Goal: Task Accomplishment & Management: Complete application form

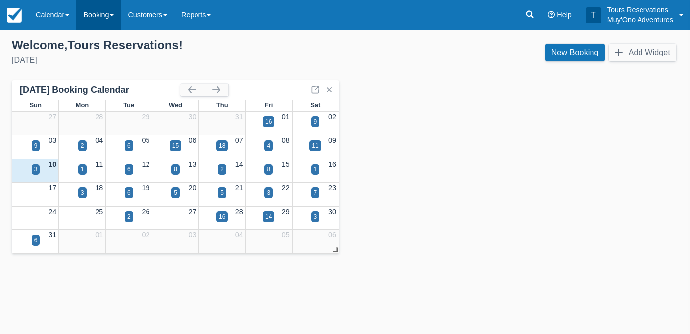
click at [105, 17] on link "Booking" at bounding box center [98, 15] width 45 height 30
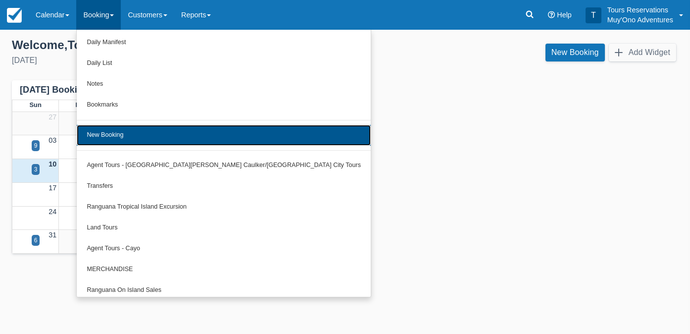
click at [110, 136] on link "New Booking" at bounding box center [224, 135] width 294 height 21
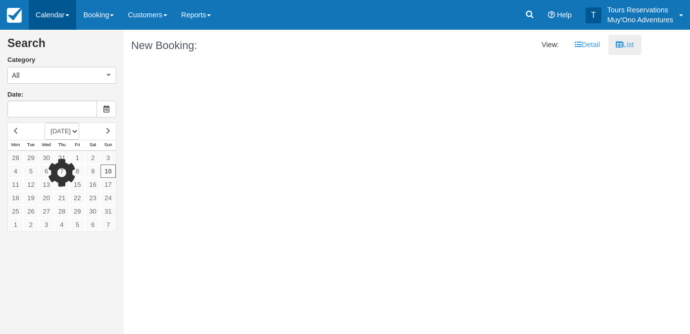
type input "08/11/25"
click at [72, 15] on link "Calendar" at bounding box center [53, 15] width 48 height 30
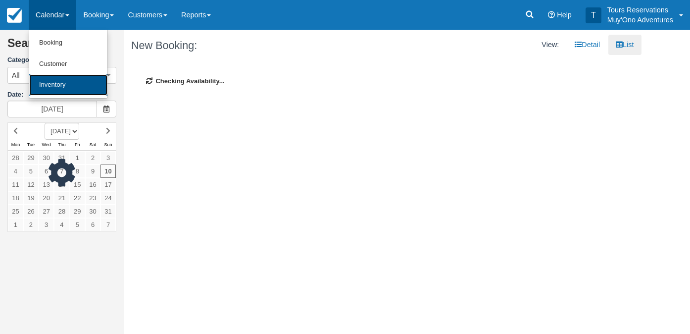
click at [62, 83] on link "Inventory" at bounding box center [68, 84] width 78 height 21
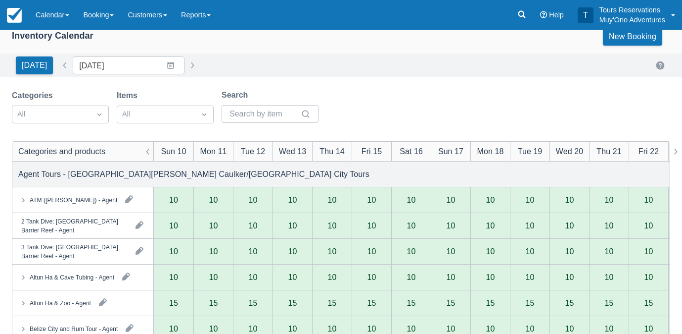
scroll to position [18, 0]
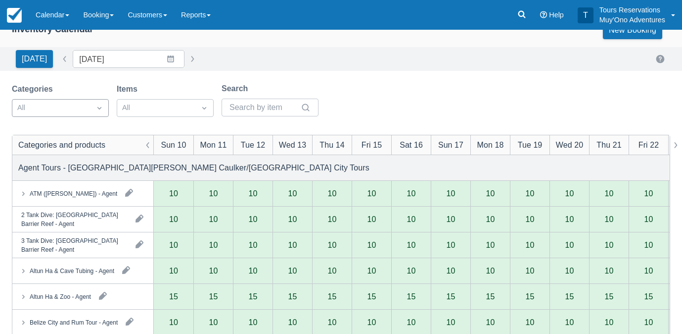
click at [84, 112] on div at bounding box center [51, 107] width 68 height 13
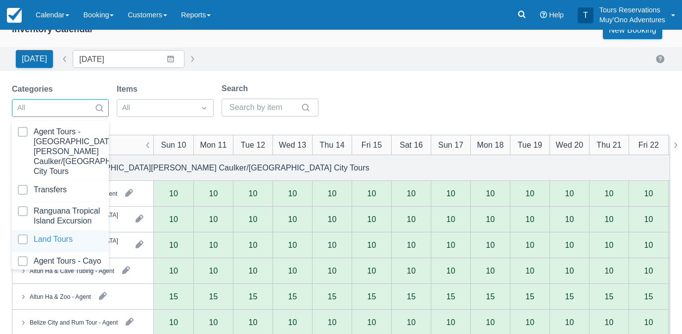
scroll to position [99, 0]
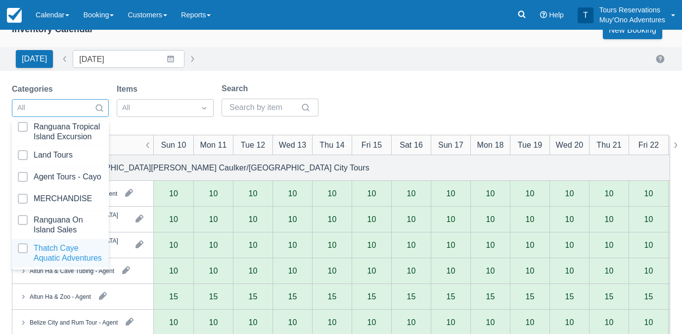
click at [47, 246] on div at bounding box center [60, 253] width 85 height 20
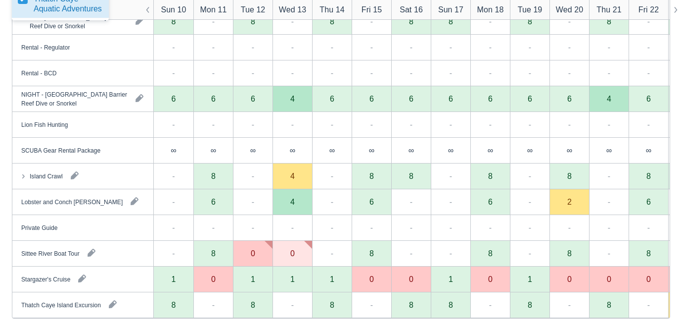
scroll to position [92, 0]
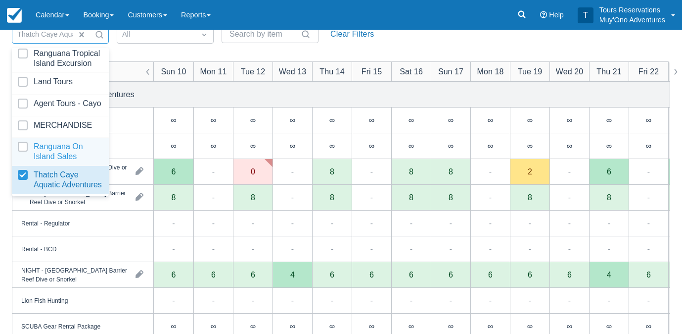
click at [138, 52] on div "Categories option Thatch Caye Aquatic Adventures, selected. option Ranguana On …" at bounding box center [341, 261] width 659 height 504
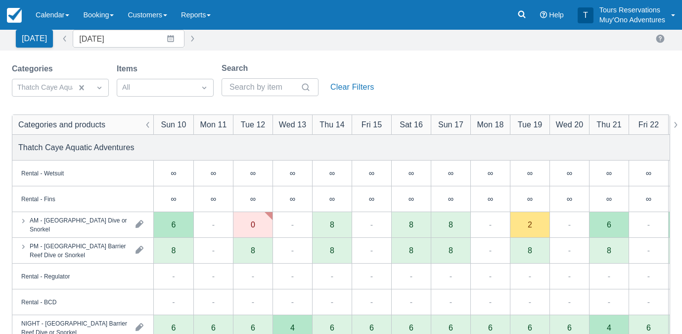
scroll to position [6, 0]
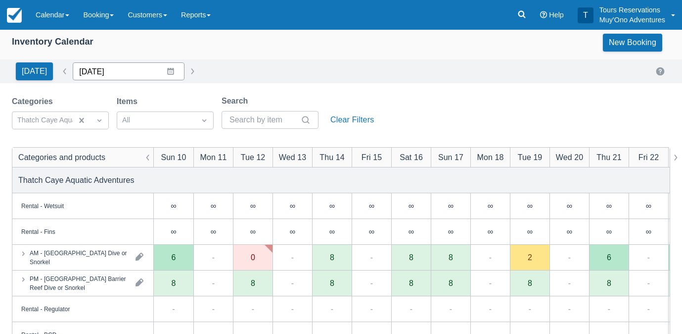
click at [152, 74] on input "08/10/25" at bounding box center [129, 71] width 112 height 18
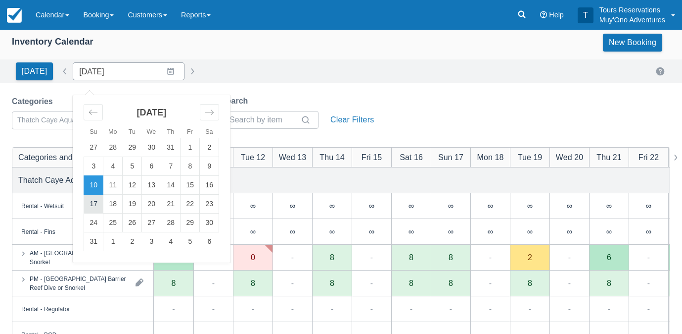
click at [97, 205] on td "17" at bounding box center [93, 204] width 19 height 19
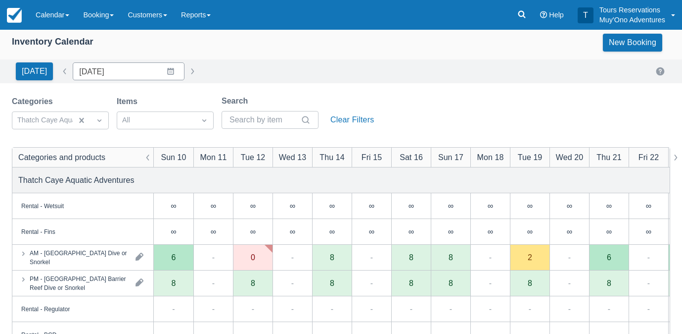
type input "08/17/25"
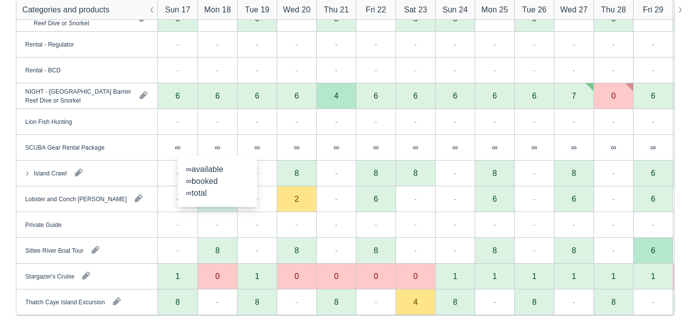
scroll to position [272, 0]
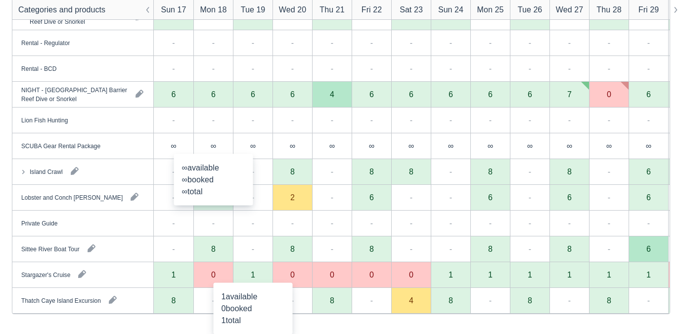
click at [252, 274] on div "1" at bounding box center [253, 274] width 4 height 8
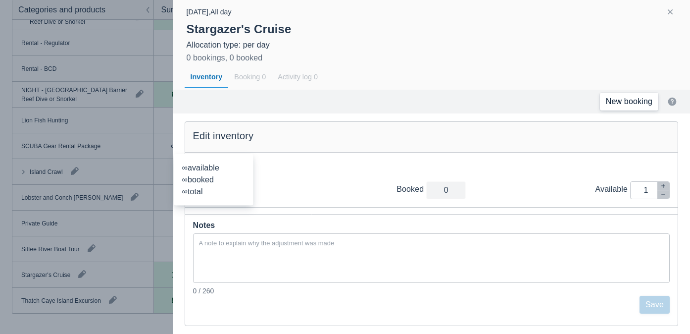
click at [647, 104] on link "New booking" at bounding box center [629, 102] width 58 height 18
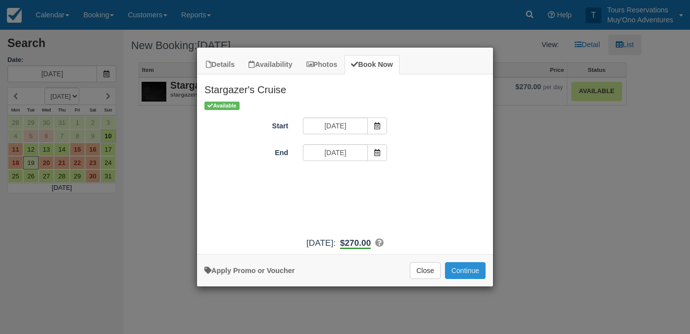
click at [465, 269] on button "Continue" at bounding box center [465, 270] width 41 height 17
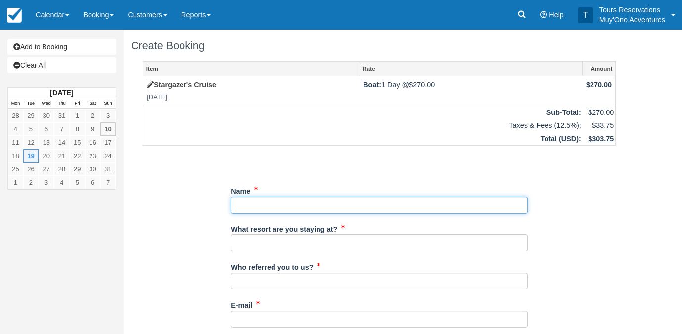
click at [327, 208] on input "Name" at bounding box center [379, 204] width 297 height 17
paste input "John Johnston"
type input "John Johnston"
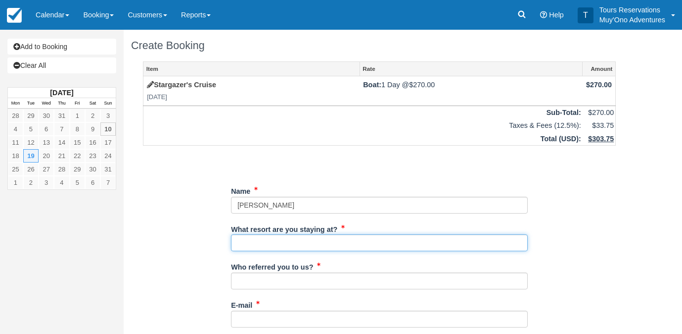
click at [313, 240] on input "What resort are you staying at?" at bounding box center [379, 242] width 297 height 17
type input "[GEOGRAPHIC_DATA]"
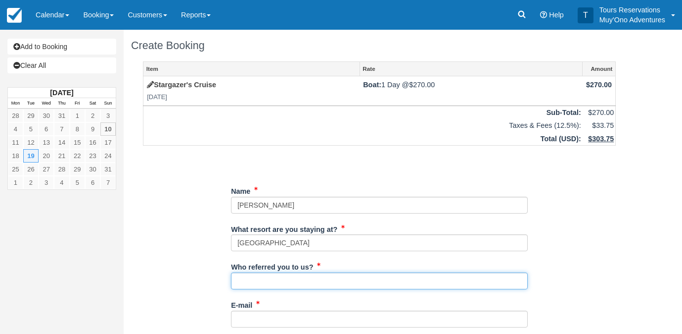
click at [307, 280] on input "Who referred you to us?" at bounding box center [379, 280] width 297 height 17
type input "Diane M-Reservations"
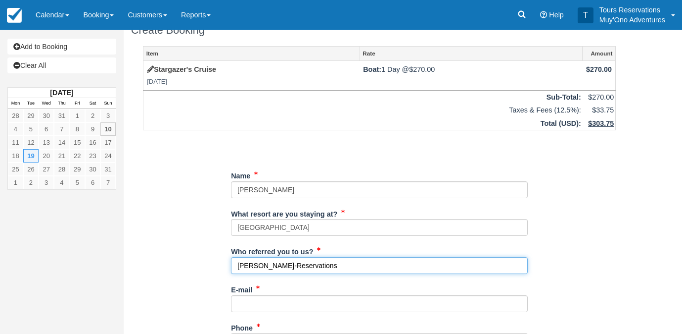
scroll to position [16, 0]
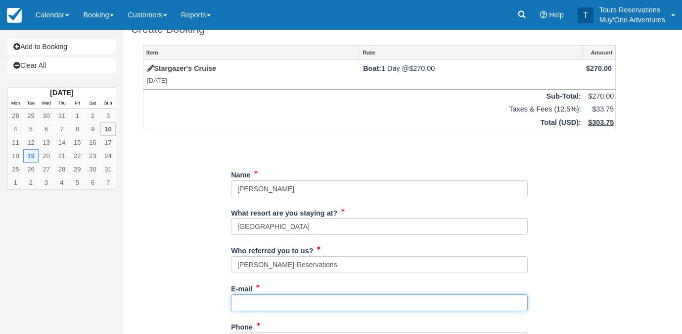
click at [308, 302] on input "E-mail" at bounding box center [379, 302] width 297 height 17
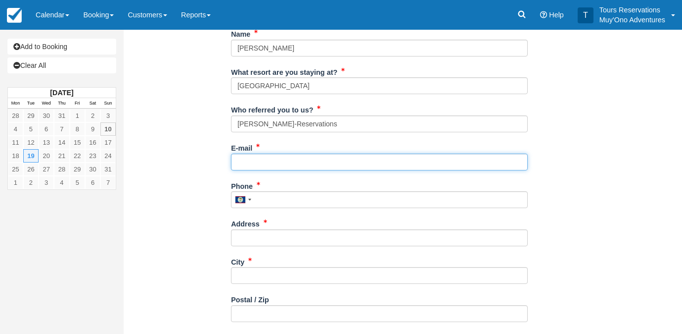
scroll to position [161, 0]
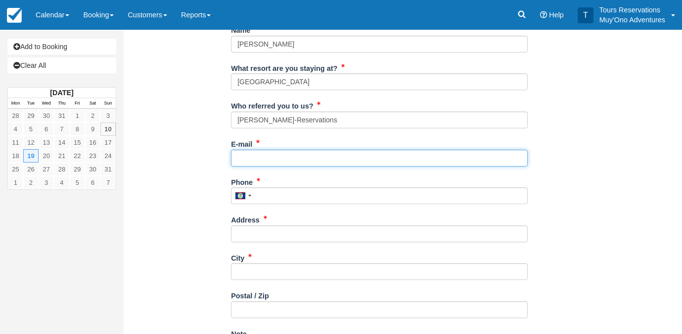
paste input "1270 Van Allen Mews NW Atlanta GA 30318 United States Telephone: 4843586226"
click at [469, 157] on input "1270 Van Allen Mews NW Atlanta GA 30318 United States Telephone: 4843586226" at bounding box center [379, 157] width 297 height 17
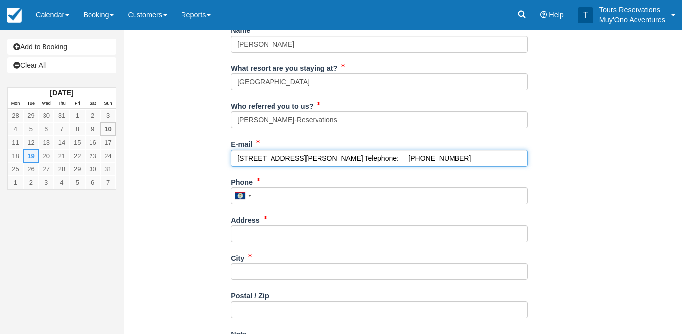
click at [492, 157] on input "1270 Van Allen Mews NW Atlanta GA 30318 United States Telephone: 4843586226" at bounding box center [379, 157] width 297 height 17
drag, startPoint x: 490, startPoint y: 160, endPoint x: 462, endPoint y: 159, distance: 28.2
click at [462, 159] on input "1270 Van Allen Mews NW Atlanta GA 30318 United States Telephone: 4843586226" at bounding box center [379, 157] width 297 height 17
drag, startPoint x: 458, startPoint y: 158, endPoint x: 494, endPoint y: 158, distance: 36.6
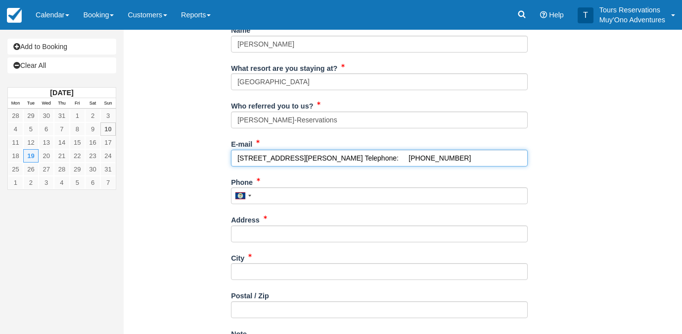
click at [494, 158] on input "1270 Van Allen Mews NW Atlanta GA 30318 United States Telephone: 4843586226" at bounding box center [379, 157] width 297 height 17
click at [458, 157] on input "1270 Van Allen Mews NW Atlanta GA 30318 United States Telephone: 4843586226" at bounding box center [379, 157] width 297 height 17
click at [456, 158] on input "1270 Van Allen Mews NW Atlanta GA 30318 United States Telephone: 4843586226" at bounding box center [379, 157] width 297 height 17
drag, startPoint x: 456, startPoint y: 158, endPoint x: 503, endPoint y: 158, distance: 47.0
click at [503, 158] on input "1270 Van Allen Mews NW Atlanta GA 30318 United States Telephone: 4843586226" at bounding box center [379, 157] width 297 height 17
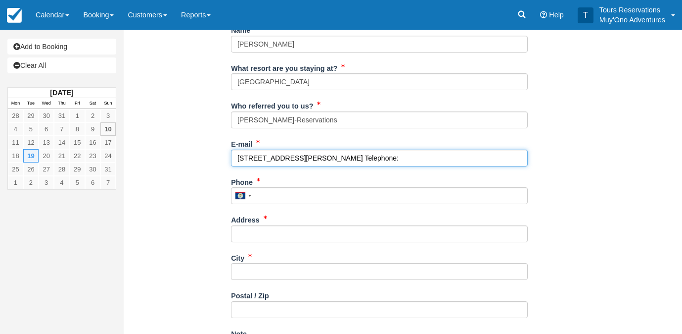
type input "1270 Van Allen Mews NW Atlanta GA 30318 United States Telephone:"
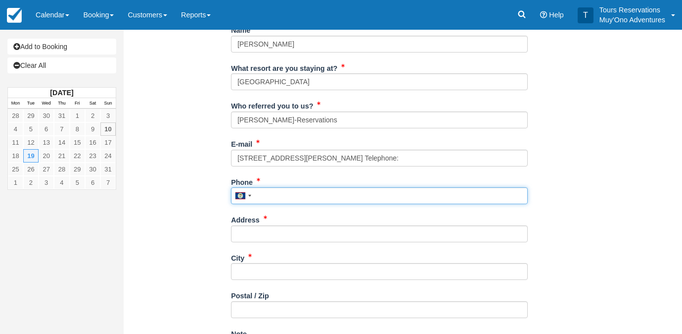
click at [381, 202] on input "Phone" at bounding box center [379, 195] width 297 height 17
paste input "4843586226"
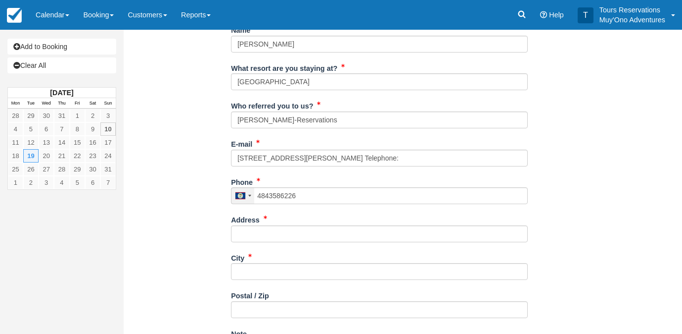
click at [246, 193] on div at bounding box center [243, 196] width 23 height 16
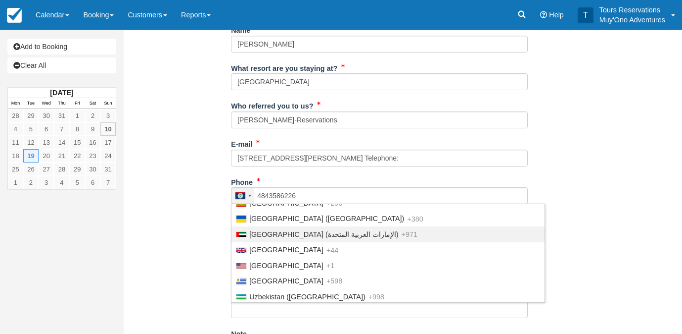
scroll to position [3630, 0]
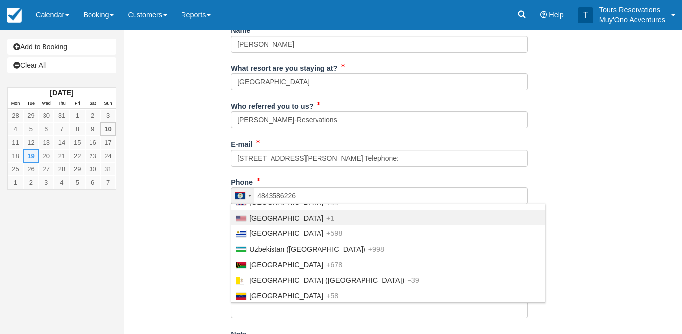
click at [279, 222] on span "United States" at bounding box center [286, 218] width 74 height 8
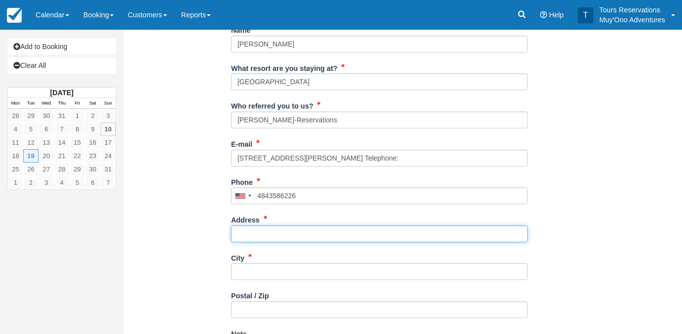
type input "(484) 358-6226"
click at [310, 232] on input "Address" at bounding box center [379, 233] width 297 height 17
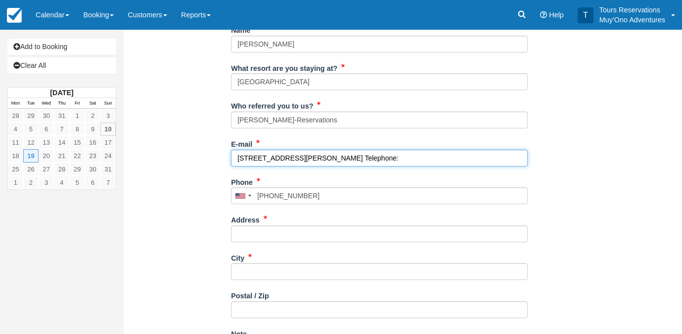
click at [442, 156] on input "1270 Van Allen Mews NW Atlanta GA 30318 United States Telephone:" at bounding box center [379, 157] width 297 height 17
drag, startPoint x: 240, startPoint y: 158, endPoint x: 291, endPoint y: 163, distance: 51.7
click at [291, 163] on input "1270 Van Allen Mews NW Atlanta GA 30318 United States Telephone:" at bounding box center [379, 157] width 297 height 17
drag, startPoint x: 238, startPoint y: 158, endPoint x: 282, endPoint y: 160, distance: 43.6
click at [282, 160] on input "1270 Van Allen Mews NW Atlanta GA 30318 United States Telephone:" at bounding box center [379, 157] width 297 height 17
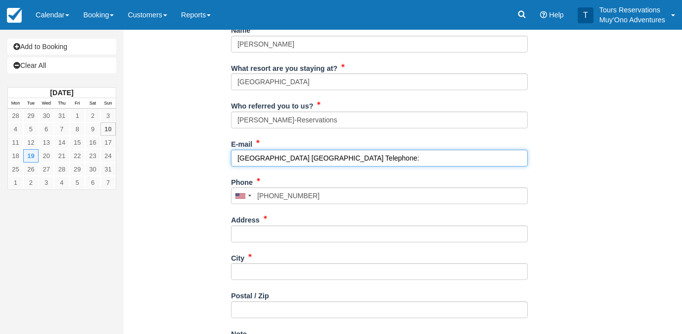
type input "Mews NW Atlanta GA 30318 United States Telephone:"
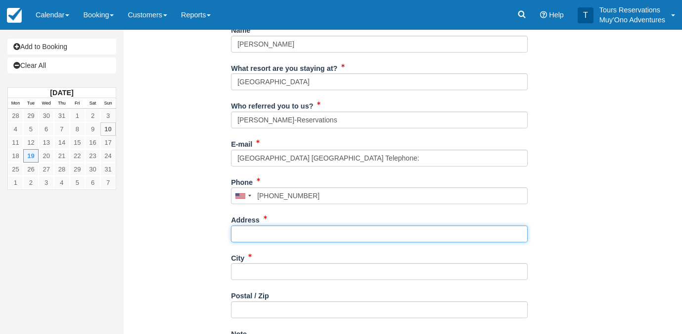
click at [282, 234] on input "Address" at bounding box center [379, 233] width 297 height 17
paste input "1270 Van Allen"
type input "1270 Van Allen"
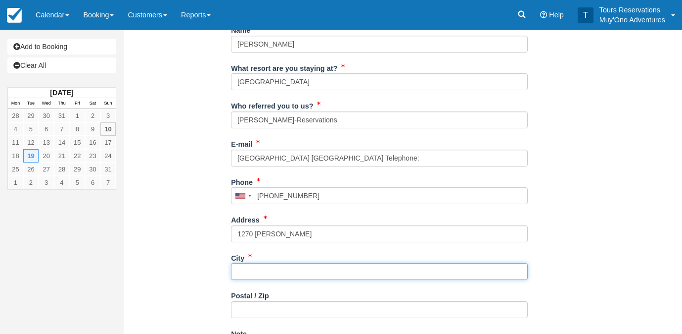
click at [291, 268] on input "City" at bounding box center [379, 271] width 297 height 17
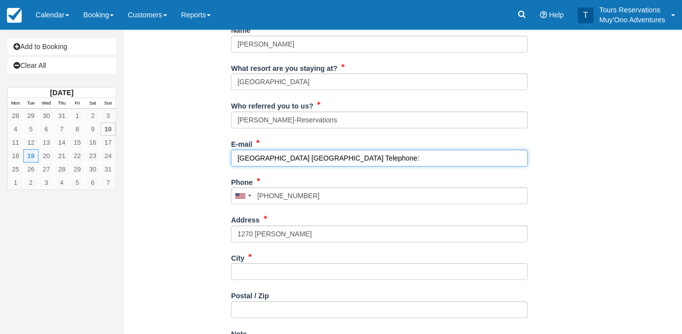
drag, startPoint x: 241, startPoint y: 156, endPoint x: 270, endPoint y: 158, distance: 29.3
click at [270, 158] on input "Mews NW Atlanta GA 30318 United States Telephone:" at bounding box center [379, 157] width 297 height 17
type input "Atlanta GA 30318 United States Telephone:"
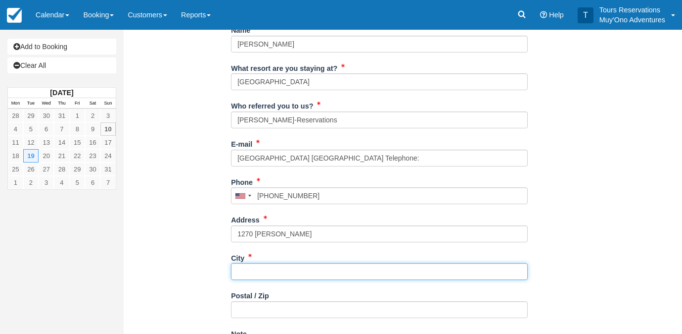
click at [279, 269] on input "City" at bounding box center [379, 271] width 297 height 17
paste input "Mews NW"
type input "Mews NW"
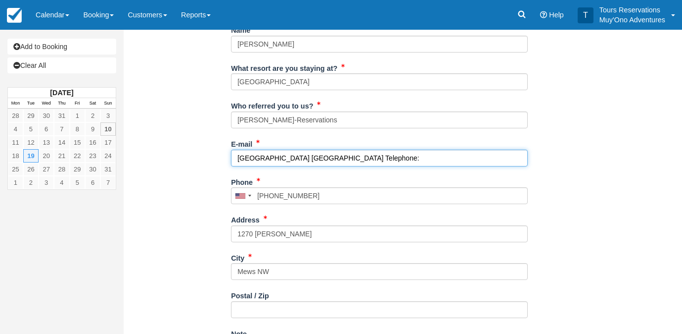
click at [282, 160] on input "Atlanta GA 30318 United States Telephone:" at bounding box center [379, 157] width 297 height 17
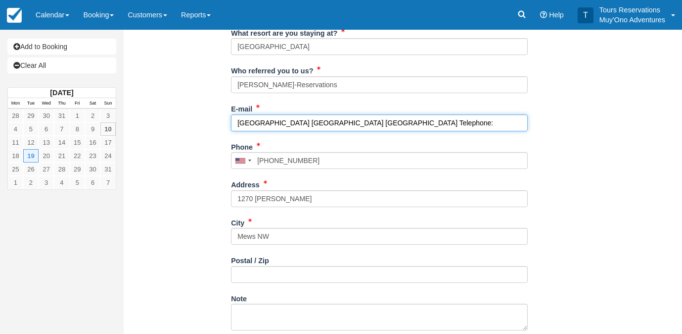
scroll to position [197, 0]
type input "Atlanta GA United States Telephone:"
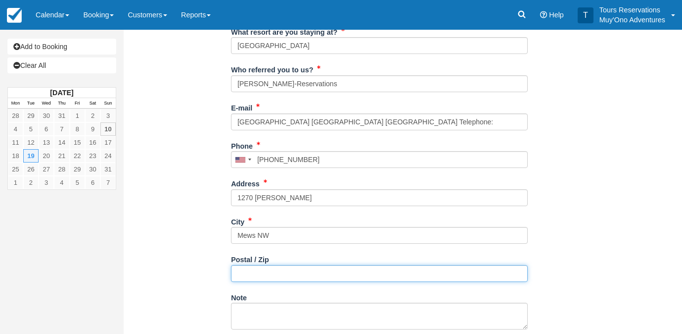
click at [309, 274] on input "Postal / Zip" at bounding box center [379, 273] width 297 height 17
paste input "30318"
type input "30318"
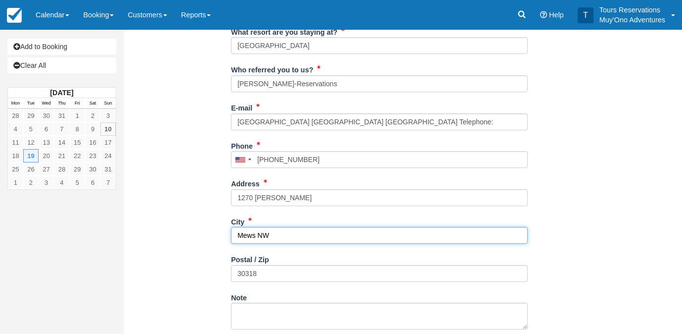
click at [282, 232] on input "Mews NW" at bounding box center [379, 235] width 297 height 17
click at [268, 235] on input "Mews NW GA" at bounding box center [379, 235] width 297 height 17
click at [269, 235] on input "Mews NW GA" at bounding box center [379, 235] width 297 height 17
drag, startPoint x: 256, startPoint y: 236, endPoint x: 239, endPoint y: 235, distance: 17.3
click at [239, 235] on input "Mews NW GA" at bounding box center [379, 235] width 297 height 17
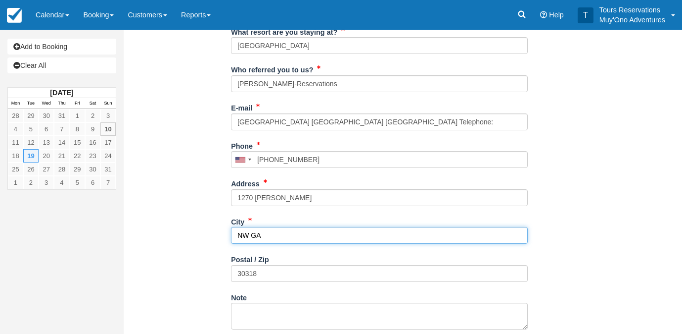
type input "NW GA"
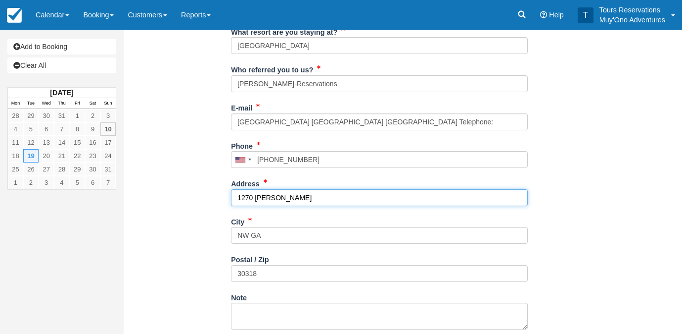
click at [306, 197] on input "1270 Van Allen" at bounding box center [379, 197] width 297 height 17
click at [308, 199] on input "1270 Van Allen" at bounding box center [379, 197] width 297 height 17
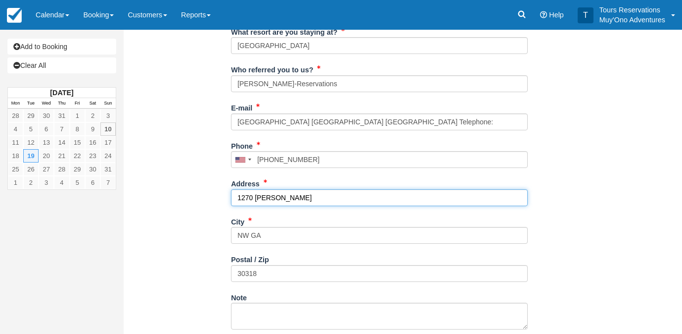
paste input "Mews"
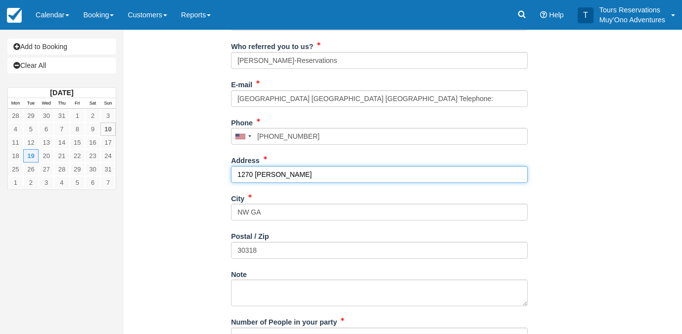
scroll to position [213, 0]
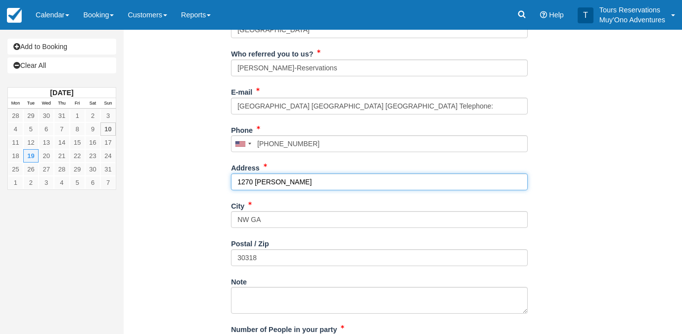
type input "1270 [PERSON_NAME]"
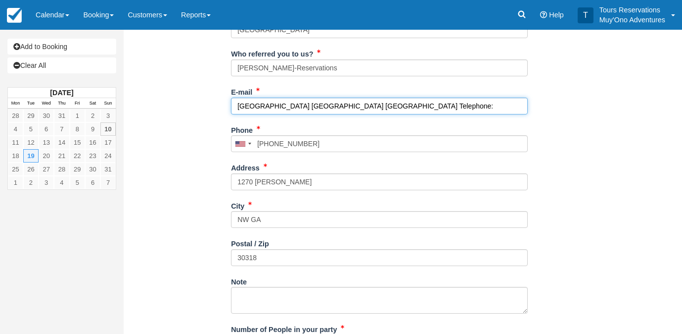
drag, startPoint x: 374, startPoint y: 97, endPoint x: 395, endPoint y: 103, distance: 22.0
click at [395, 103] on input "Atlanta GA United States Telephone:" at bounding box center [379, 105] width 297 height 17
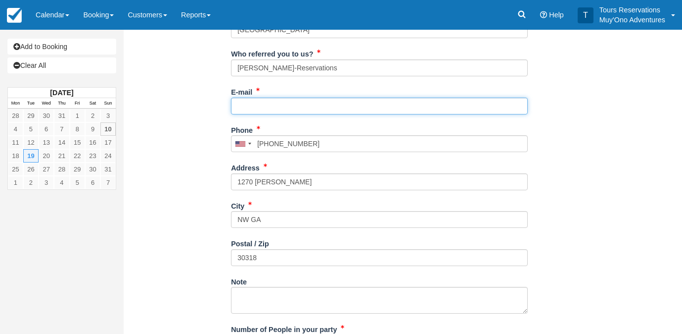
paste input "[EMAIL_ADDRESS][DOMAIN_NAME]"
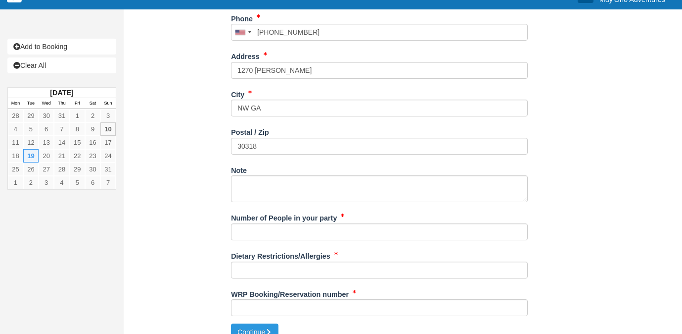
scroll to position [338, 0]
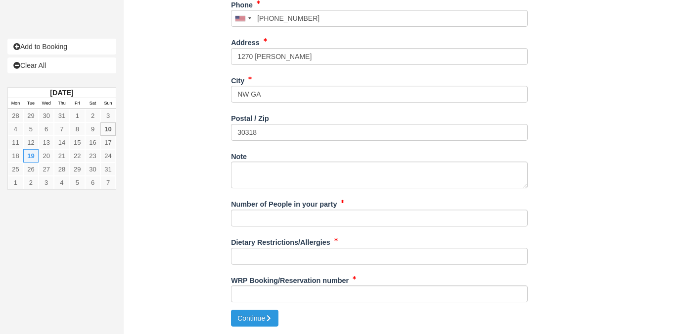
type input "[EMAIL_ADDRESS][DOMAIN_NAME]"
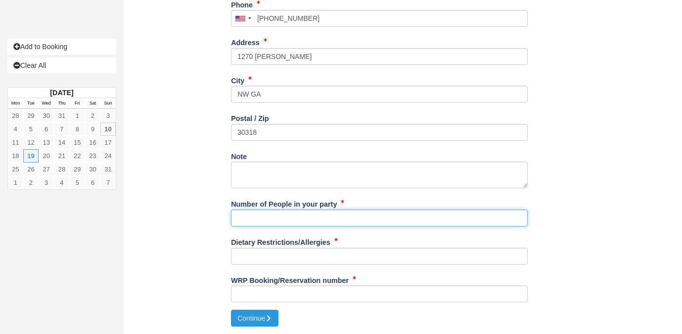
click at [336, 222] on input "Number of People in your party" at bounding box center [379, 217] width 297 height 17
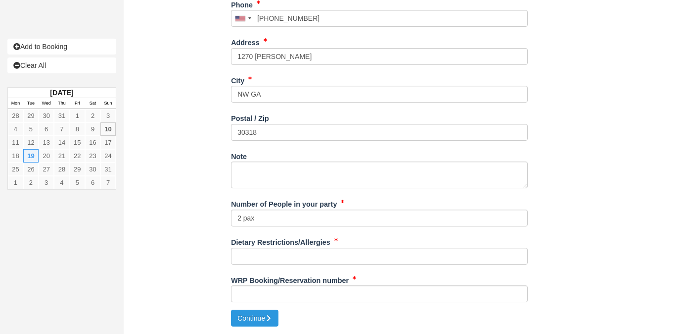
click at [296, 265] on div "Dietary Restrictions/Allergies" at bounding box center [379, 253] width 297 height 38
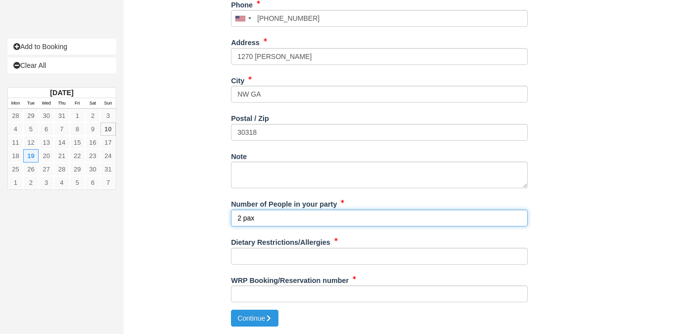
click at [313, 212] on input "2 pax" at bounding box center [379, 217] width 297 height 17
click at [312, 222] on input "2 pax" at bounding box center [379, 217] width 297 height 17
paste input "Alexis Figueredo"
type input "2 pax- Alexis Figueredo"
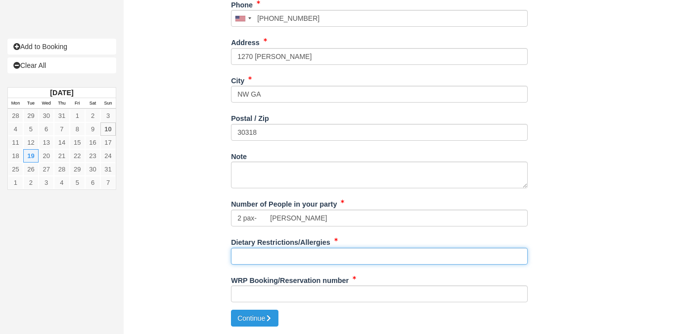
click at [334, 251] on input "Dietary Restrictions/Allergies" at bounding box center [379, 255] width 297 height 17
type input "none"
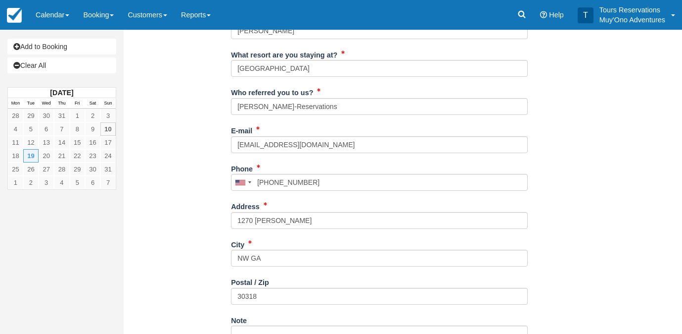
scroll to position [95, 0]
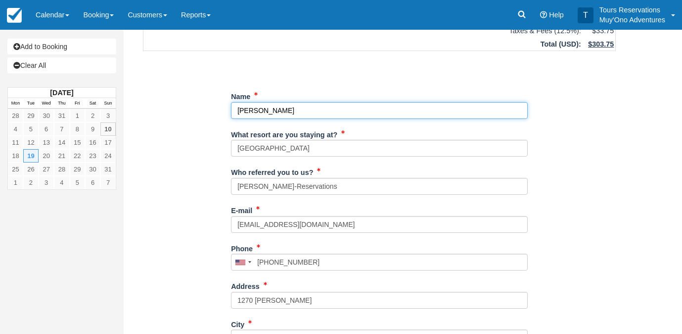
drag, startPoint x: 303, startPoint y: 110, endPoint x: 253, endPoint y: 114, distance: 50.6
click at [253, 114] on input "Name" at bounding box center [379, 110] width 297 height 17
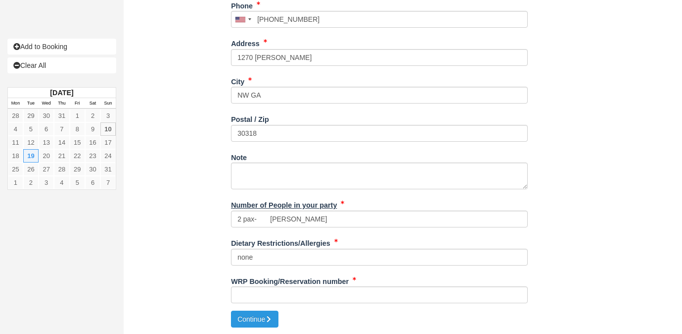
scroll to position [338, 0]
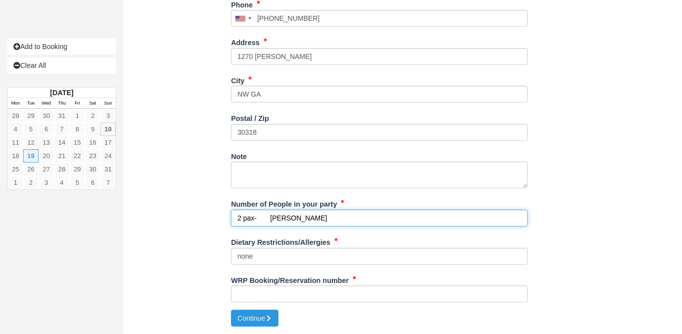
click at [335, 219] on input "2 pax- Alexis Figueredo" at bounding box center [379, 217] width 297 height 17
paste input "[PERSON_NAME]"
type input "2 pax- Alexis Figueredo & John Johnston"
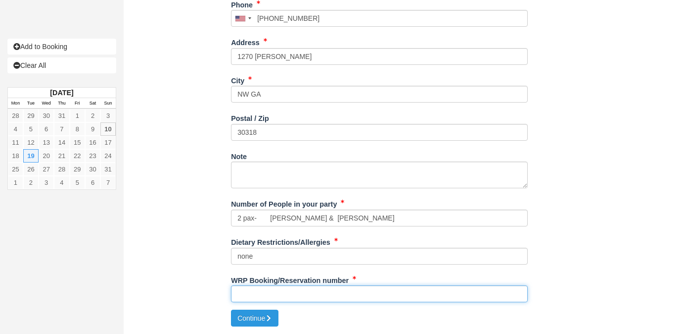
click at [347, 292] on input "WRP Booking/Reservation number" at bounding box center [379, 293] width 297 height 17
paste input "BB25071418070880"
type input "BB25071418070880"
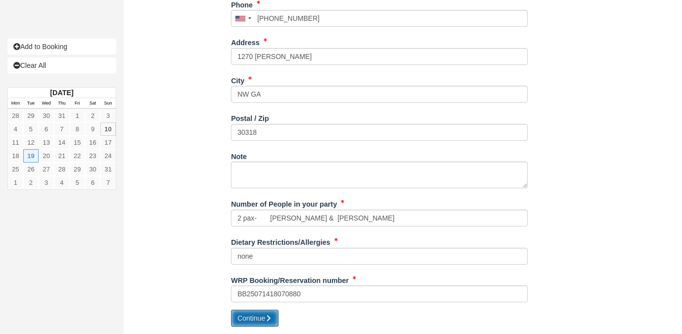
click at [272, 316] on icon "submit" at bounding box center [268, 317] width 7 height 7
type input "+14843586226"
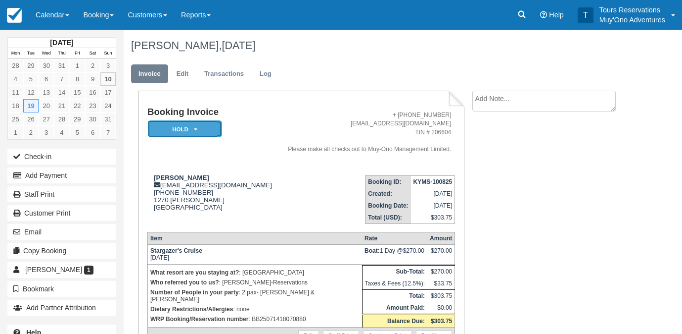
click at [209, 132] on em "HOLD" at bounding box center [185, 128] width 74 height 17
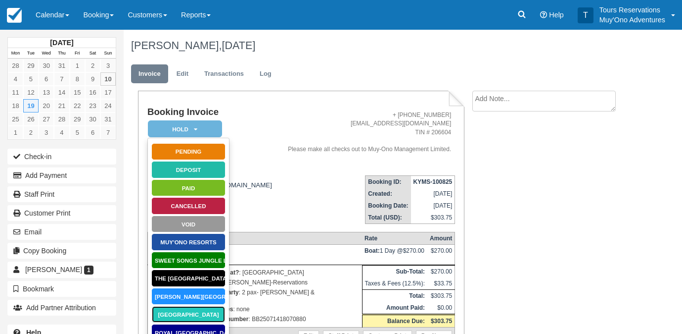
click at [184, 313] on link "[GEOGRAPHIC_DATA]" at bounding box center [188, 313] width 74 height 17
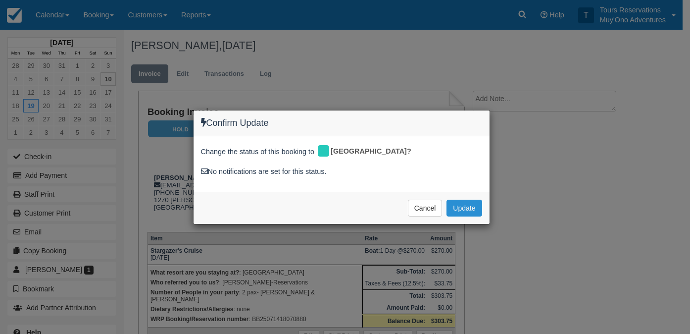
click at [461, 204] on button "Update" at bounding box center [463, 207] width 35 height 17
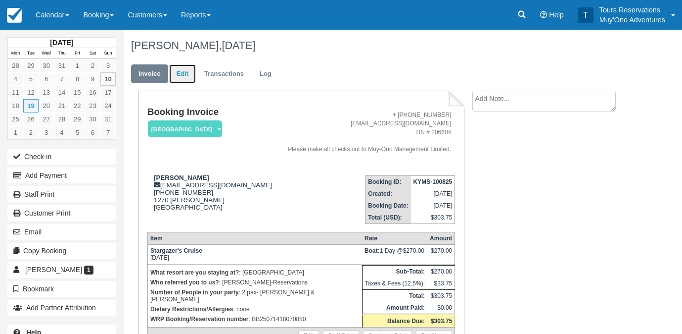
click at [181, 76] on link "Edit" at bounding box center [182, 73] width 27 height 19
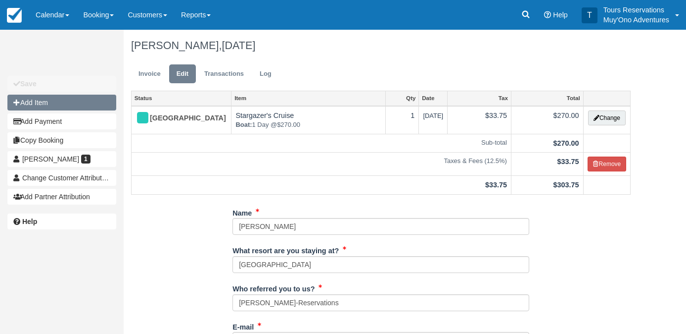
click at [71, 105] on button "Add Item" at bounding box center [61, 103] width 109 height 16
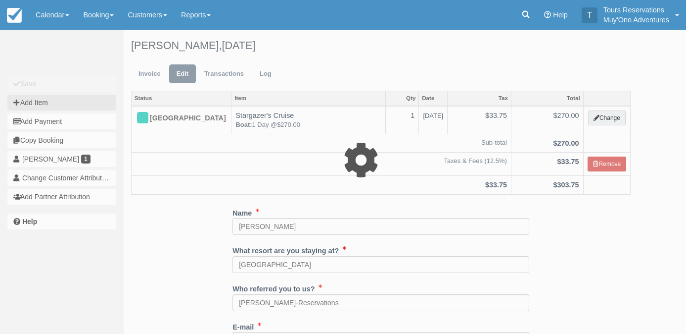
type input "0.00"
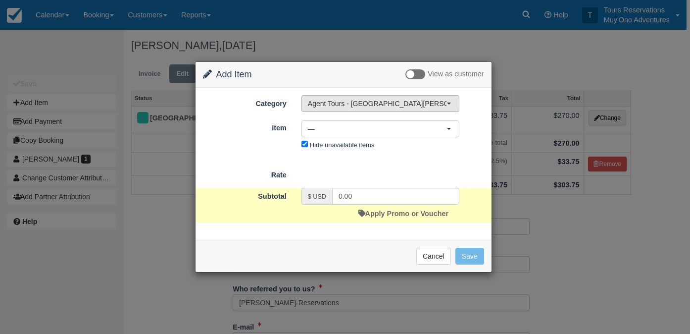
click at [403, 96] on button "Agent Tours - [GEOGRAPHIC_DATA][PERSON_NAME] Caulker/[GEOGRAPHIC_DATA] City Tou…" at bounding box center [380, 103] width 158 height 17
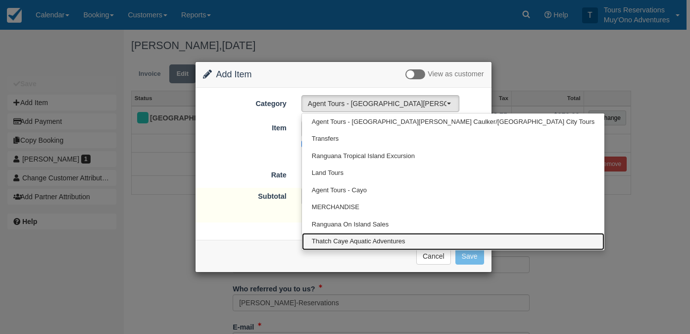
click at [353, 241] on span "Thatch Caye Aquatic Adventures" at bounding box center [359, 241] width 94 height 9
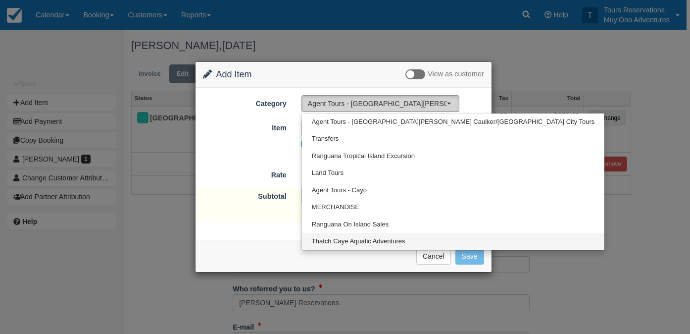
select select "64"
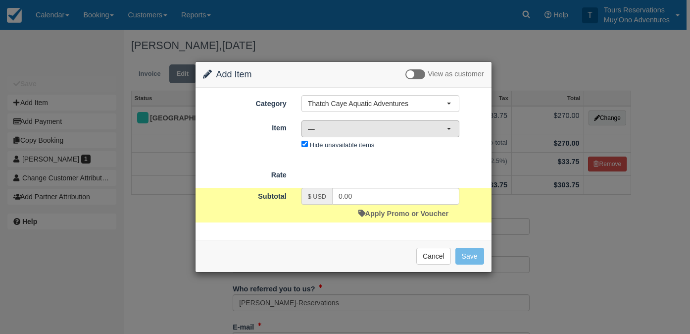
click at [360, 127] on span "—" at bounding box center [377, 129] width 139 height 10
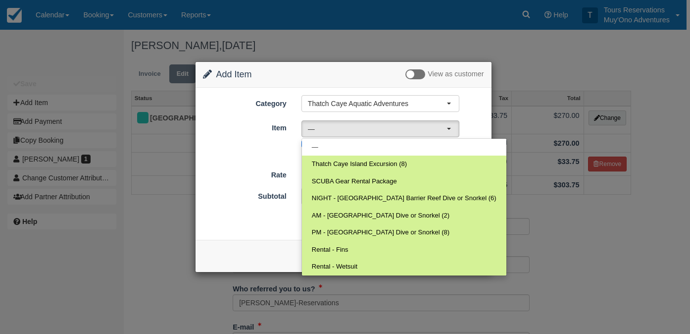
click at [288, 146] on div "Item Nothing selected — — Thatch Caye Island Excursion (8) SCUBA Gear Rental Pa…" at bounding box center [343, 135] width 296 height 33
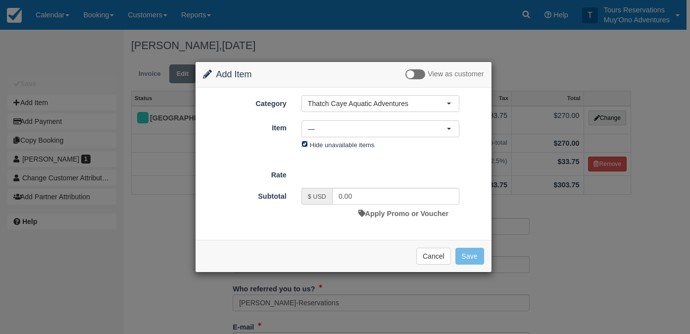
click at [305, 146] on input "Hide unavailable items" at bounding box center [304, 144] width 6 height 6
checkbox input "false"
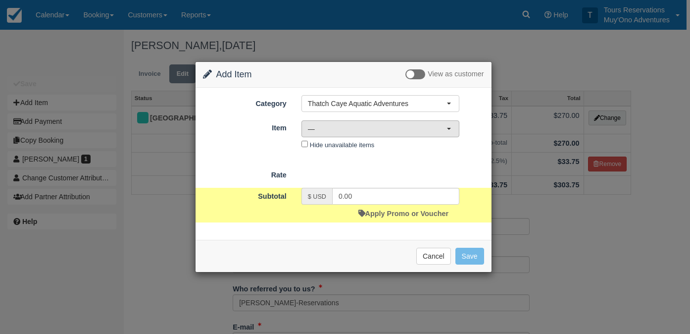
click at [341, 129] on span "—" at bounding box center [377, 129] width 139 height 10
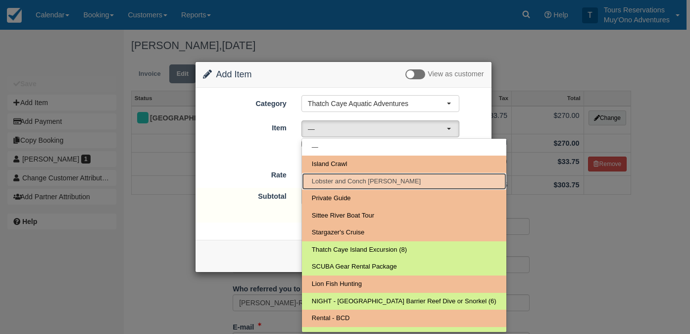
click at [356, 185] on span "Lobster and Conch [PERSON_NAME]" at bounding box center [366, 181] width 109 height 9
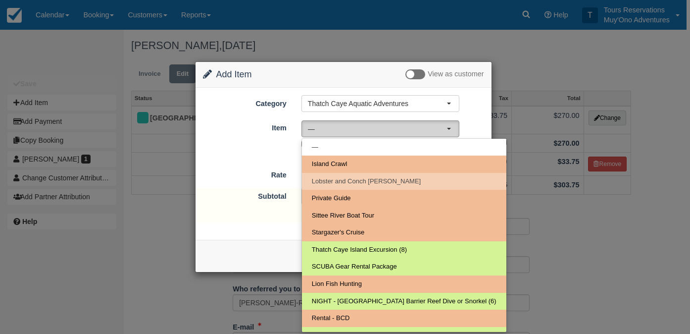
select select "306"
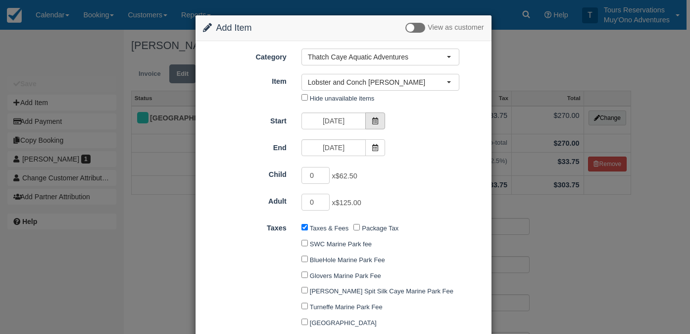
click at [369, 126] on span at bounding box center [375, 120] width 20 height 17
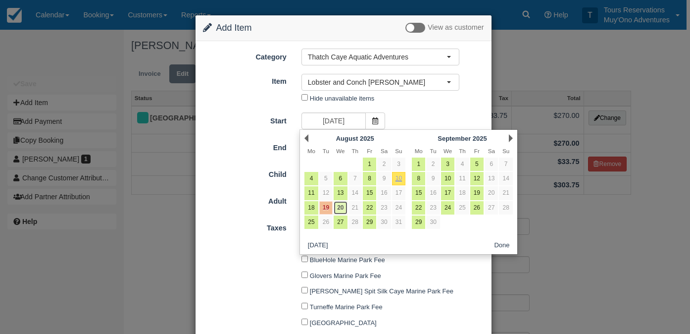
click at [343, 207] on link "20" at bounding box center [340, 207] width 13 height 13
type input "08/20/25"
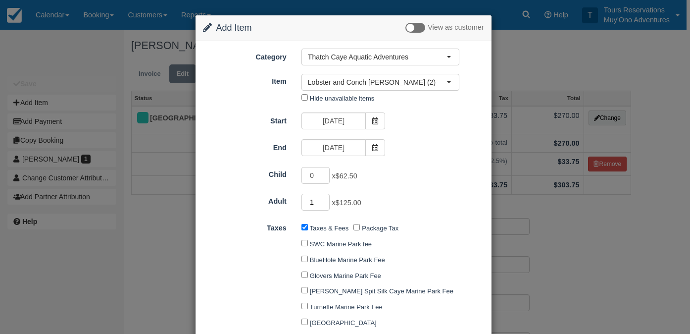
type input "1"
click at [324, 199] on input "1" at bounding box center [315, 202] width 29 height 17
type input "125.00"
type input "2"
click at [325, 199] on input "2" at bounding box center [315, 202] width 29 height 17
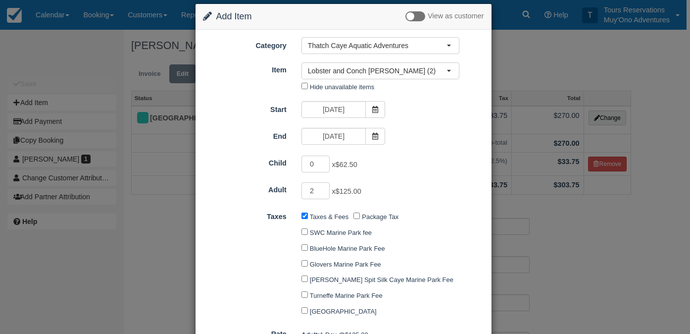
type input "250.00"
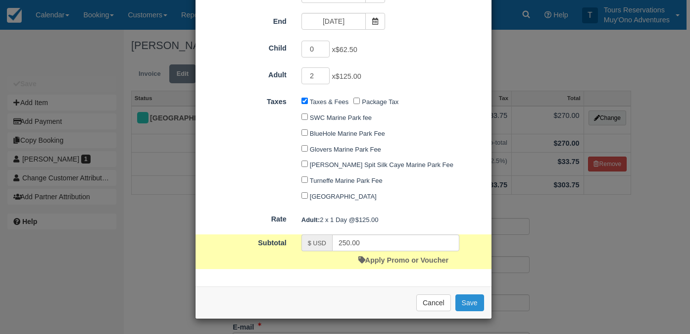
click at [463, 300] on button "Save" at bounding box center [469, 302] width 29 height 17
checkbox input "false"
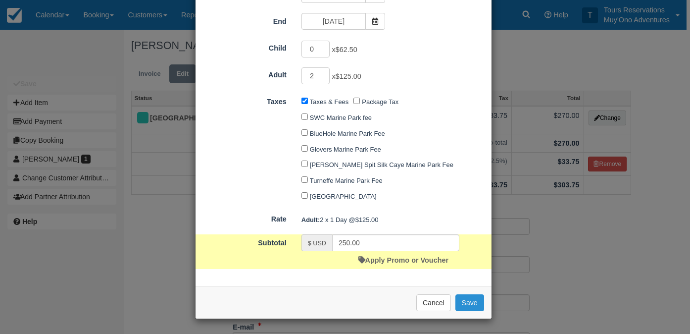
checkbox input "false"
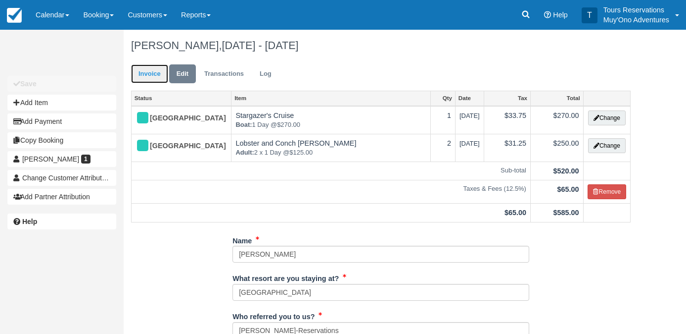
click at [156, 75] on link "Invoice" at bounding box center [149, 73] width 37 height 19
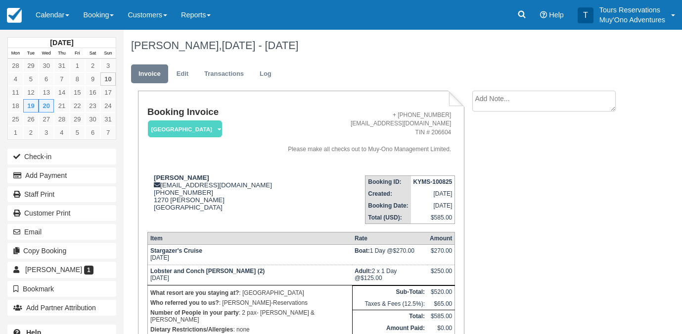
click at [548, 101] on textarea at bounding box center [545, 101] width 144 height 21
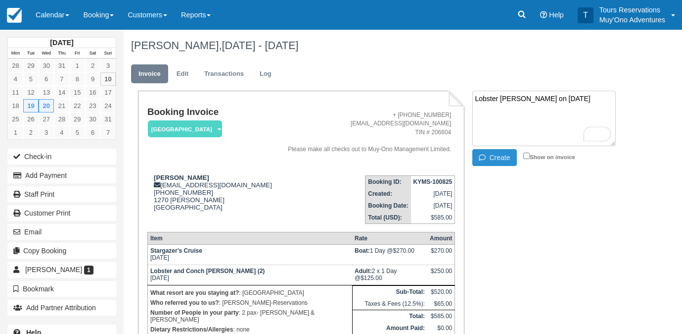
type textarea "Lobster [PERSON_NAME] on [DATE]"
click at [503, 163] on button "Create" at bounding box center [495, 157] width 45 height 17
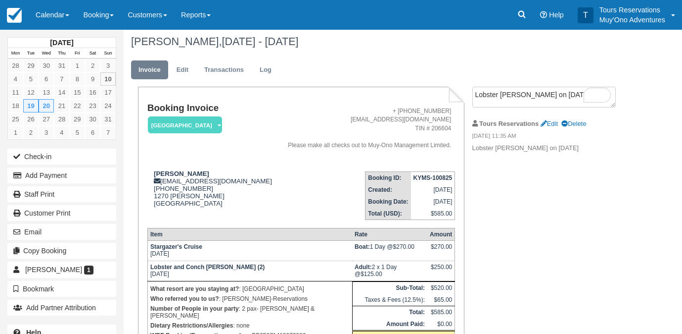
scroll to position [82, 0]
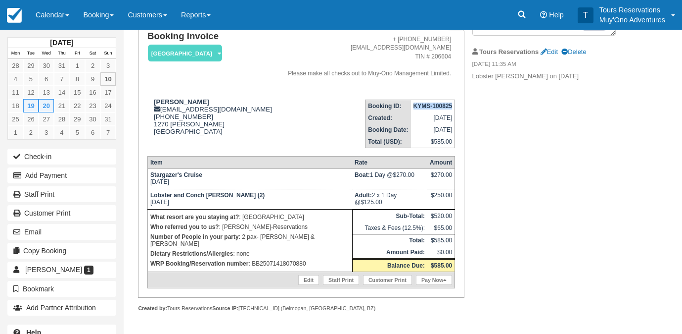
drag, startPoint x: 414, startPoint y: 99, endPoint x: 448, endPoint y: 105, distance: 35.1
click at [448, 105] on td "KYMS-100825" at bounding box center [433, 105] width 44 height 12
copy strong "KYMS-100825"
